Goal: Task Accomplishment & Management: Use online tool/utility

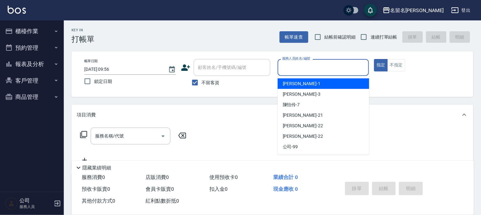
click at [338, 72] on input "服務人員姓名/編號" at bounding box center [324, 67] width 86 height 11
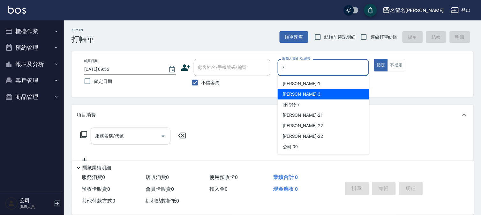
type input "7"
type button "true"
type input "[PERSON_NAME]-7"
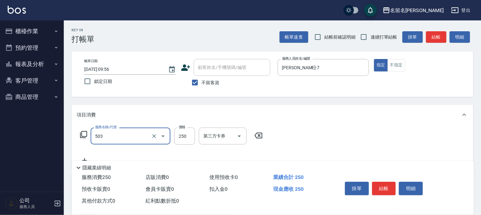
type input "指定洗髮(503)"
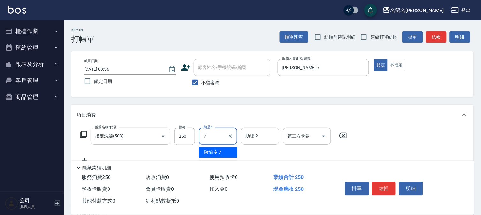
type input "[PERSON_NAME]-7"
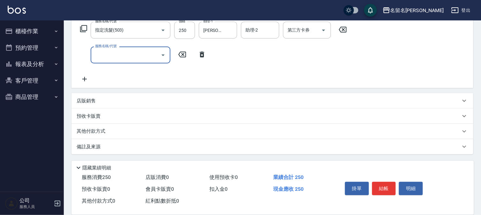
scroll to position [71, 0]
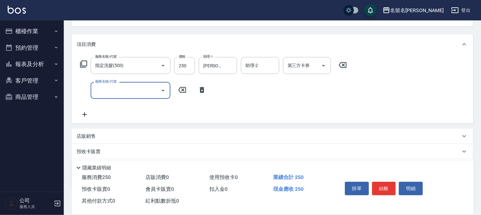
click at [130, 93] on input "服務名稱/代號" at bounding box center [126, 90] width 65 height 11
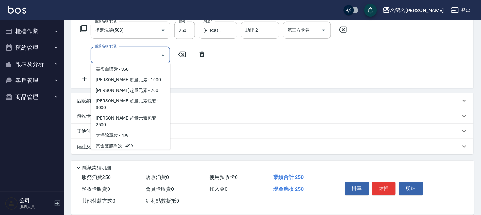
scroll to position [574, 0]
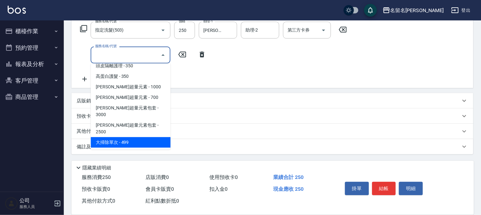
click at [130, 137] on span "大掃除單次 - 499" at bounding box center [131, 142] width 80 height 11
type input "大掃除單次(640)"
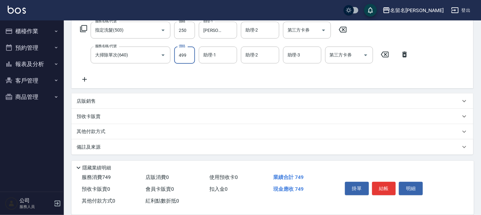
click at [183, 53] on input "499" at bounding box center [184, 55] width 21 height 17
type input "600"
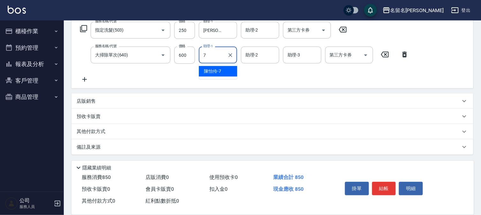
type input "[PERSON_NAME]-7"
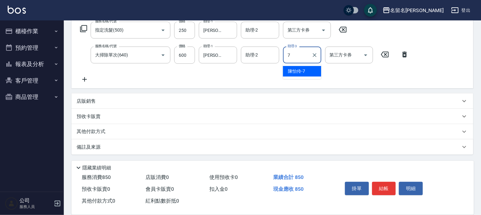
type input "[PERSON_NAME]-7"
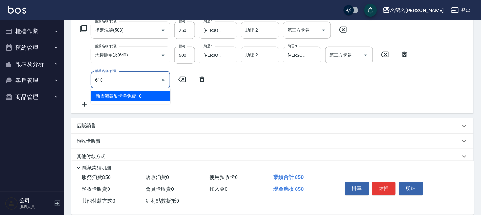
type input "新雪海微酸卡卷免費(610)"
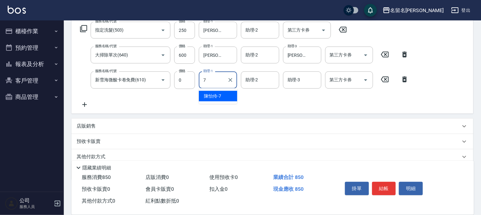
type input "[PERSON_NAME]-7"
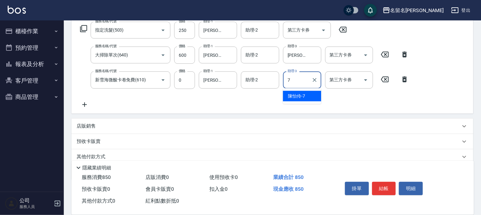
type input "[PERSON_NAME]-7"
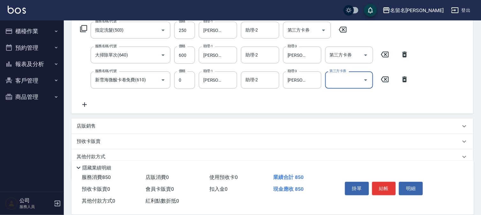
click at [387, 186] on button "結帳" at bounding box center [384, 188] width 24 height 13
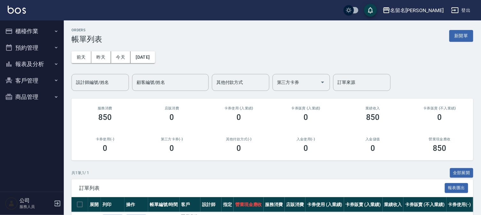
click at [30, 33] on button "櫃檯作業" at bounding box center [32, 31] width 59 height 17
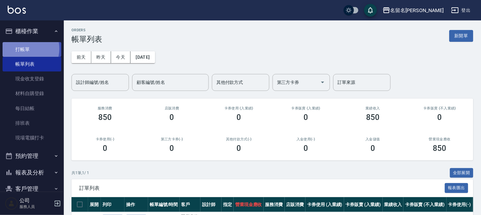
click at [24, 49] on link "打帳單" at bounding box center [32, 49] width 59 height 15
